Goal: Task Accomplishment & Management: Manage account settings

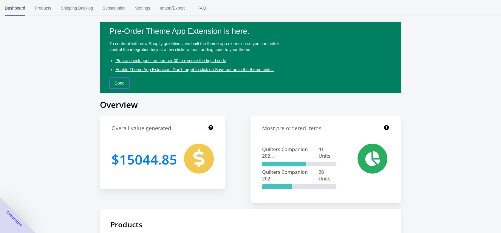
click at [125, 84] on button "Done" at bounding box center [119, 83] width 20 height 11
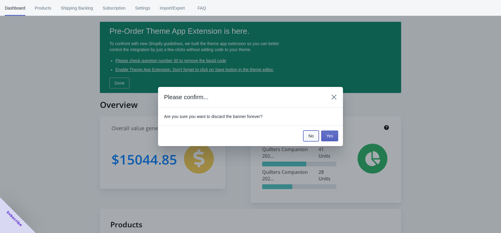
click at [312, 137] on span "No" at bounding box center [310, 135] width 5 height 5
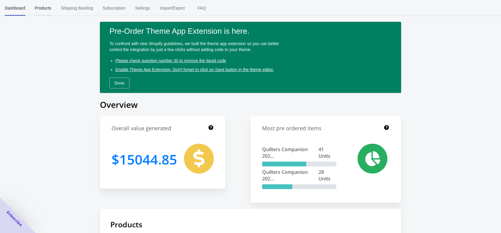
click at [51, 6] on button "Products" at bounding box center [43, 8] width 26 height 16
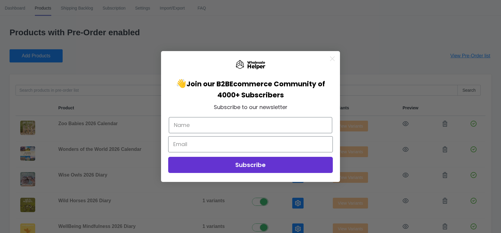
click at [331, 57] on circle "Close dialog" at bounding box center [332, 59] width 10 height 10
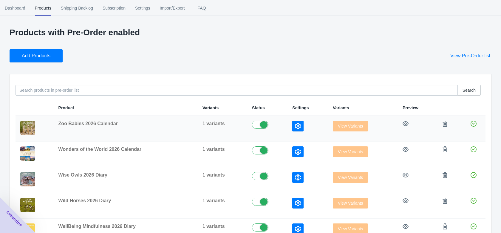
click at [263, 125] on label at bounding box center [267, 123] width 31 height 7
checkbox input "false"
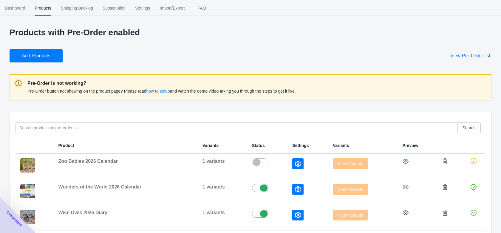
click at [335, 39] on div "Products with Pre-Order enabled Add Products View Pre-Order list Pre-Order is n…" at bounding box center [251, 233] width 482 height 410
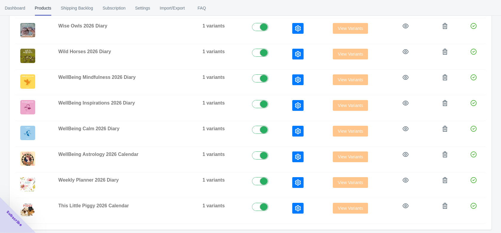
scroll to position [210, 0]
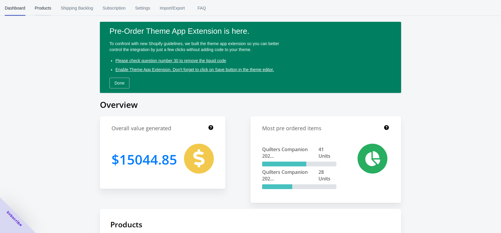
click at [35, 10] on span "Products" at bounding box center [43, 8] width 16 height 16
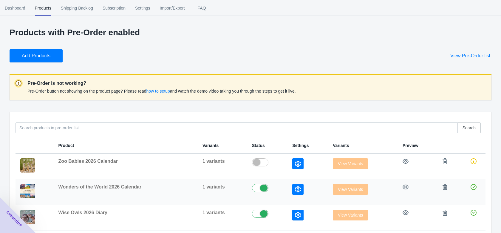
click at [260, 187] on label at bounding box center [267, 187] width 31 height 7
checkbox input "false"
click at [258, 214] on label at bounding box center [267, 212] width 31 height 7
checkbox input "false"
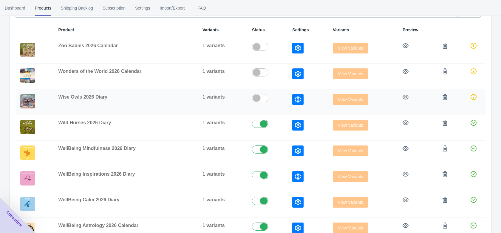
scroll to position [119, 0]
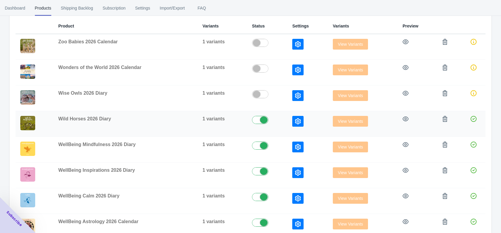
click at [259, 118] on label at bounding box center [267, 119] width 31 height 7
checkbox input "false"
